Goal: Information Seeking & Learning: Check status

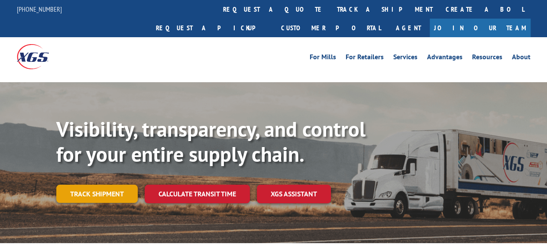
click at [97, 185] on link "Track shipment" at bounding box center [96, 194] width 81 height 18
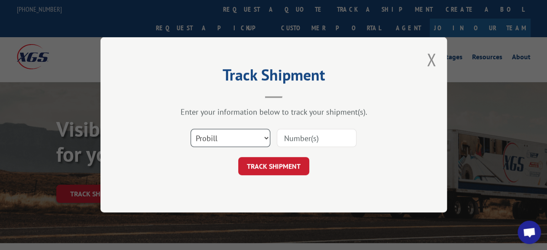
click at [191, 130] on select "Select category... Probill BOL PO" at bounding box center [231, 139] width 80 height 18
select select "bol"
click option "BOL" at bounding box center [0, 0] width 0 height 0
click at [312, 138] on input at bounding box center [317, 139] width 80 height 18
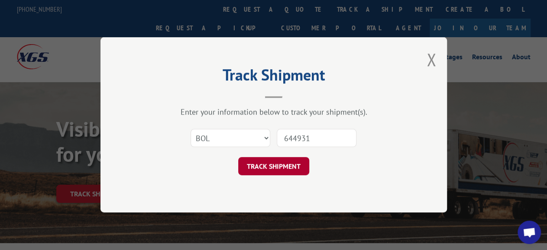
type input "644931"
click at [293, 163] on button "TRACK SHIPMENT" at bounding box center [273, 167] width 71 height 18
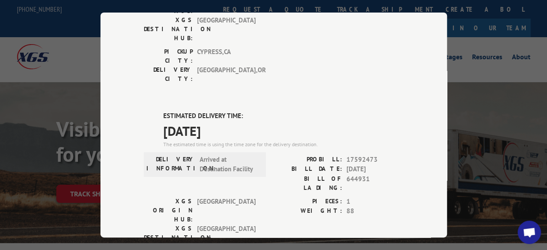
scroll to position [187, 0]
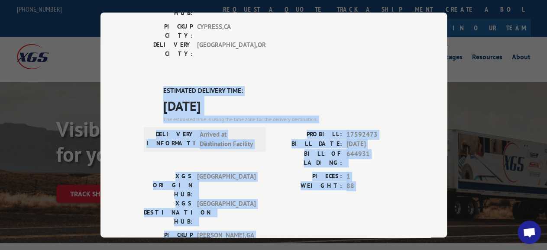
drag, startPoint x: 149, startPoint y: 27, endPoint x: 325, endPoint y: 113, distance: 195.3
click at [249, 151] on div "DELIVERED DELIVERY INFORMATION: PROBILL: 6951815 BILL DATE: [DATE] BILL OF LADI…" at bounding box center [274, 158] width 260 height 526
copy div "ESTIMATED DELIVERY TIME: [DATE] The estimated time is using the time zone for t…"
